Goal: Task Accomplishment & Management: Use online tool/utility

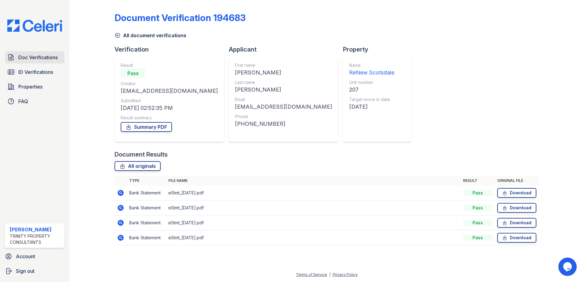
click at [36, 59] on span "Doc Verifications" at bounding box center [37, 57] width 39 height 7
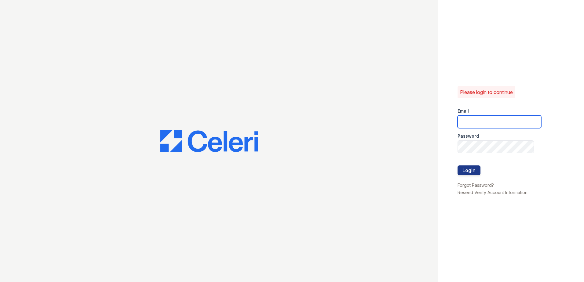
type input "LRochaMartinez@trinity-pm.com"
click at [477, 167] on button "Login" at bounding box center [468, 170] width 23 height 10
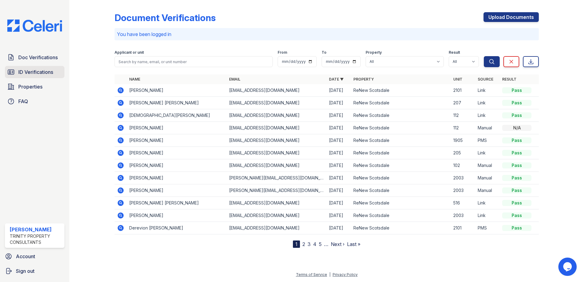
click at [25, 71] on span "ID Verifications" at bounding box center [35, 71] width 35 height 7
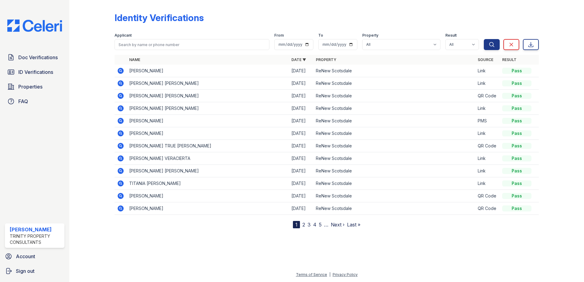
click at [302, 225] on link "2" at bounding box center [303, 225] width 3 height 6
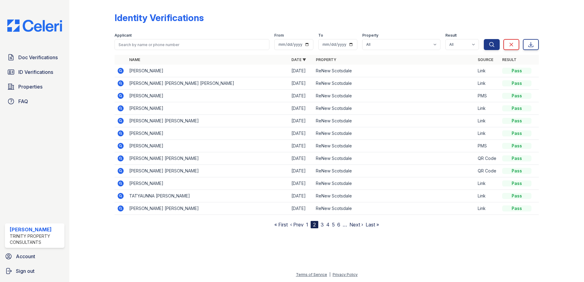
click at [307, 224] on link "1" at bounding box center [307, 225] width 2 height 6
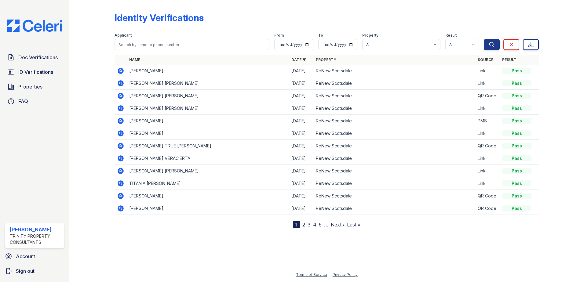
click at [303, 224] on link "2" at bounding box center [303, 225] width 3 height 6
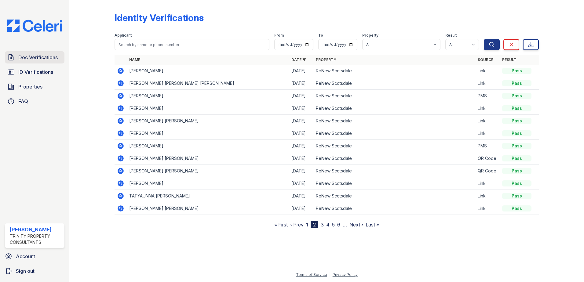
click at [29, 51] on link "Doc Verifications" at bounding box center [35, 57] width 60 height 12
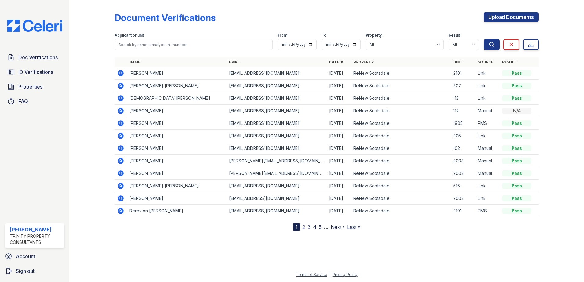
click at [120, 210] on icon at bounding box center [120, 210] width 7 height 7
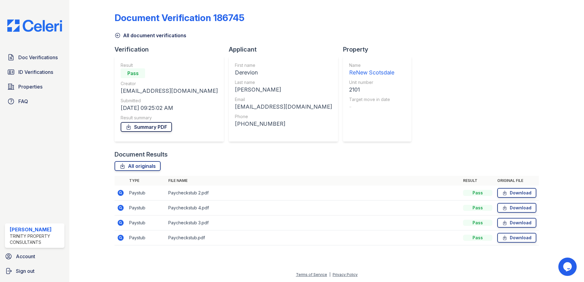
click at [160, 131] on link "Summary PDF" at bounding box center [146, 127] width 51 height 10
